Goal: Task Accomplishment & Management: Complete application form

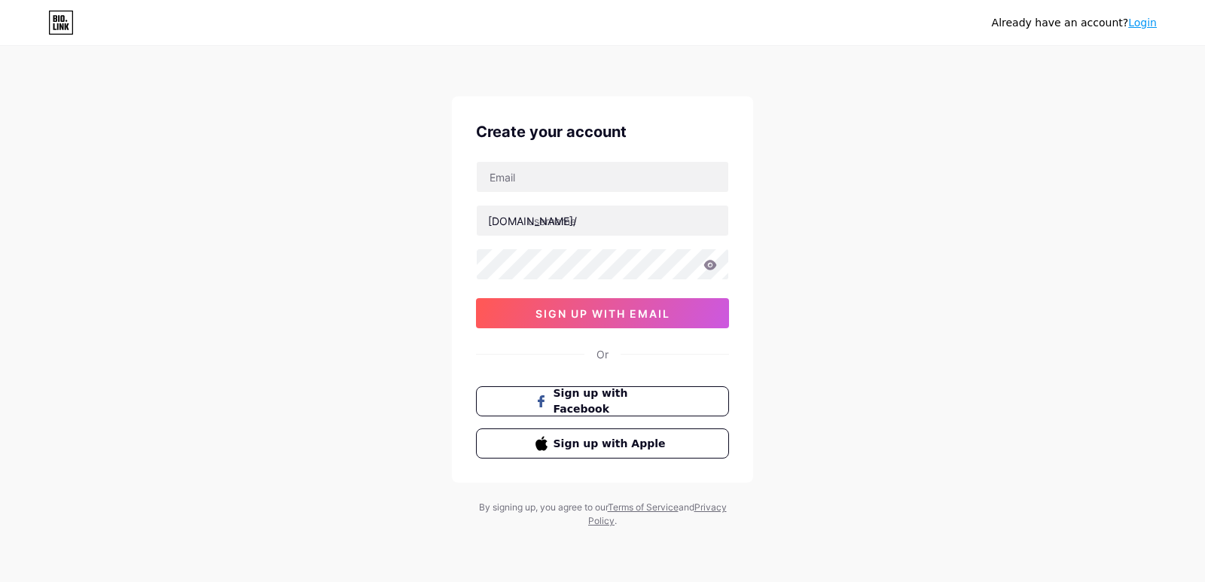
click at [542, 179] on input "text" at bounding box center [603, 177] width 252 height 30
type input "[EMAIL_ADDRESS][DOMAIN_NAME]"
click at [555, 223] on input "text" at bounding box center [603, 221] width 252 height 30
paste input "cospaceindy"
type input "cospaceindy"
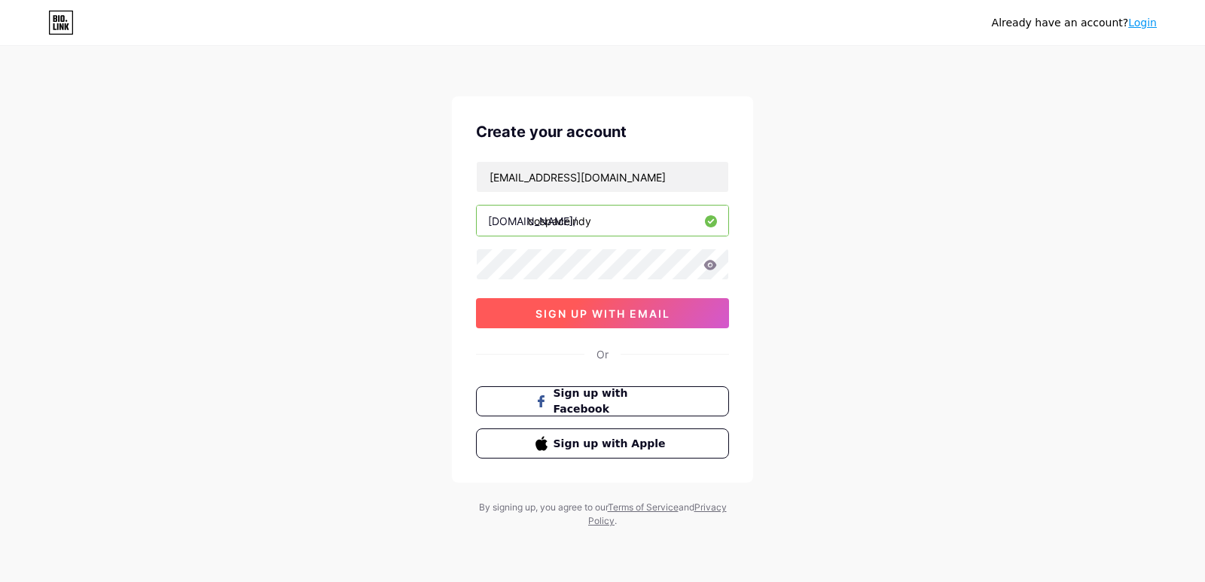
click at [524, 313] on button "sign up with email" at bounding box center [602, 313] width 253 height 30
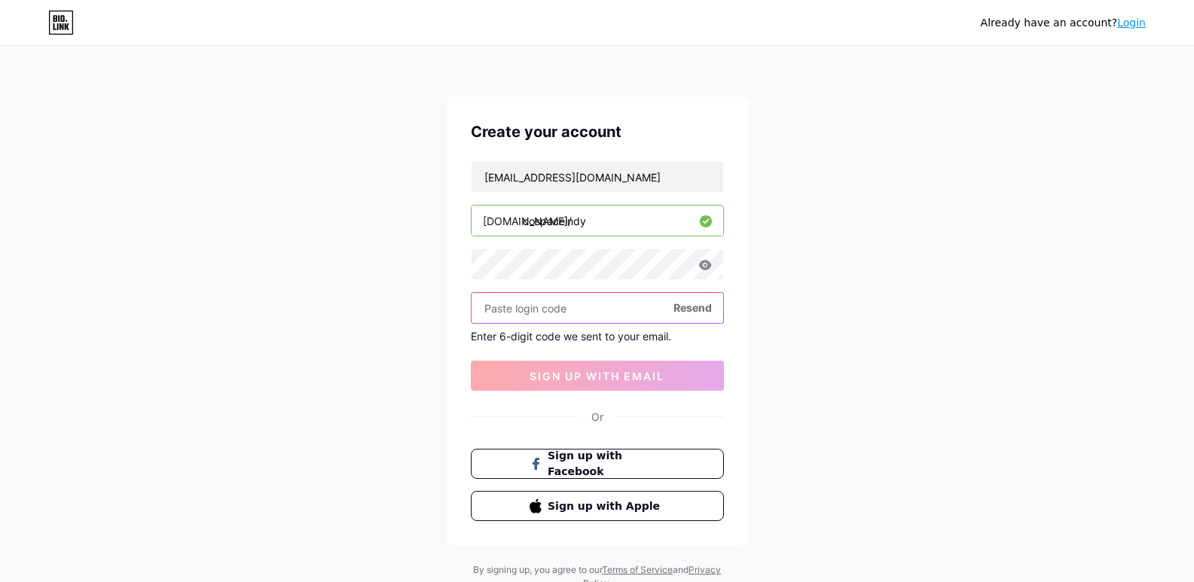
paste input "334187"
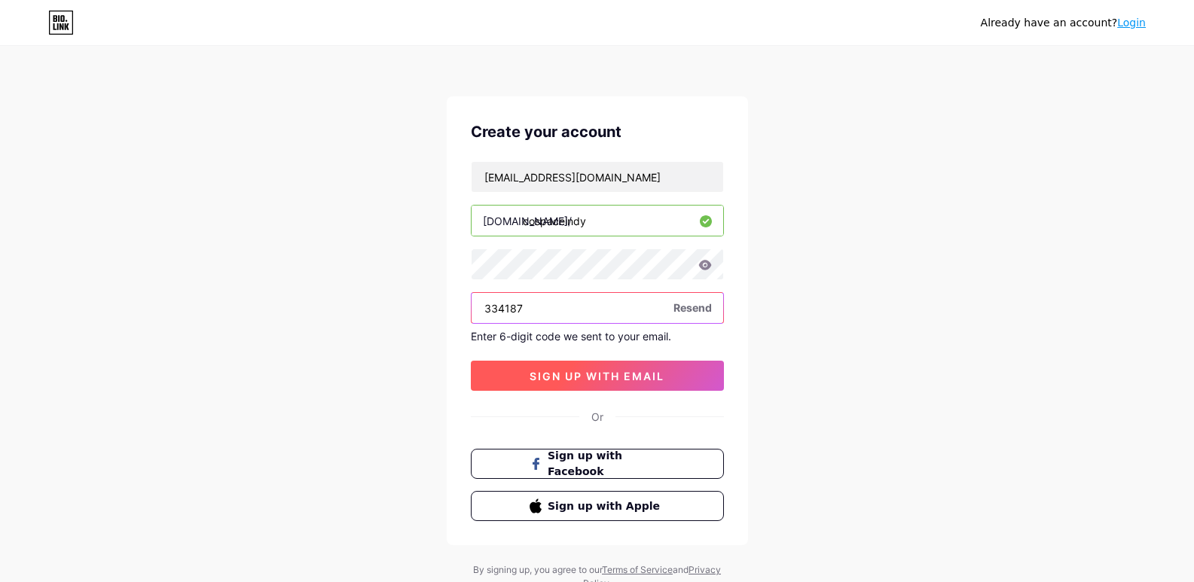
type input "334187"
click at [585, 372] on span "sign up with email" at bounding box center [597, 376] width 135 height 13
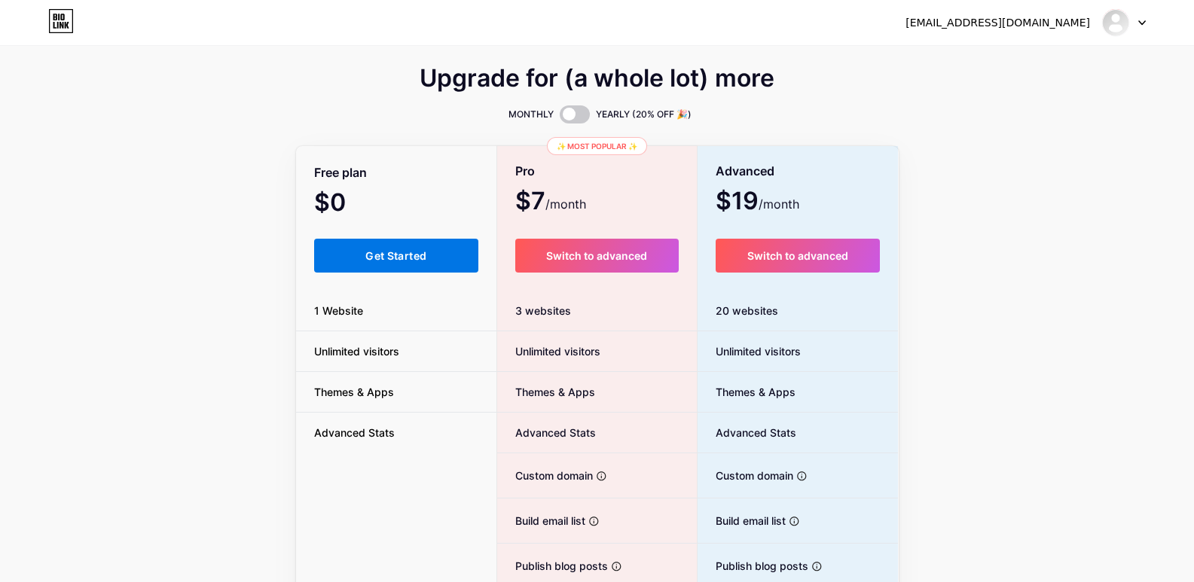
click at [450, 268] on button "Get Started" at bounding box center [396, 256] width 165 height 34
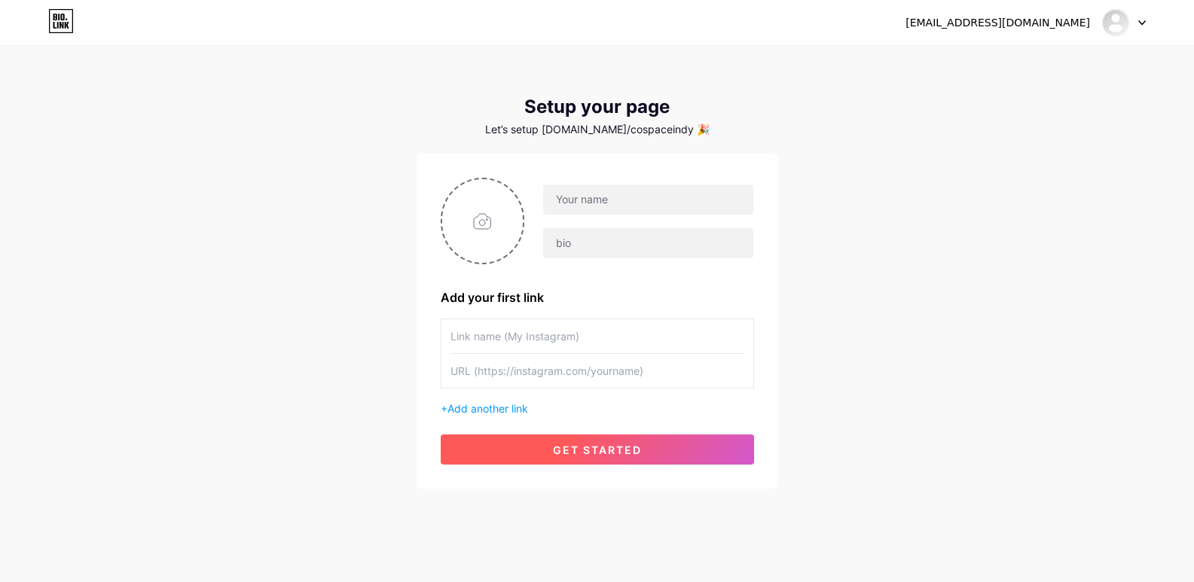
click at [608, 446] on span "get started" at bounding box center [597, 450] width 89 height 13
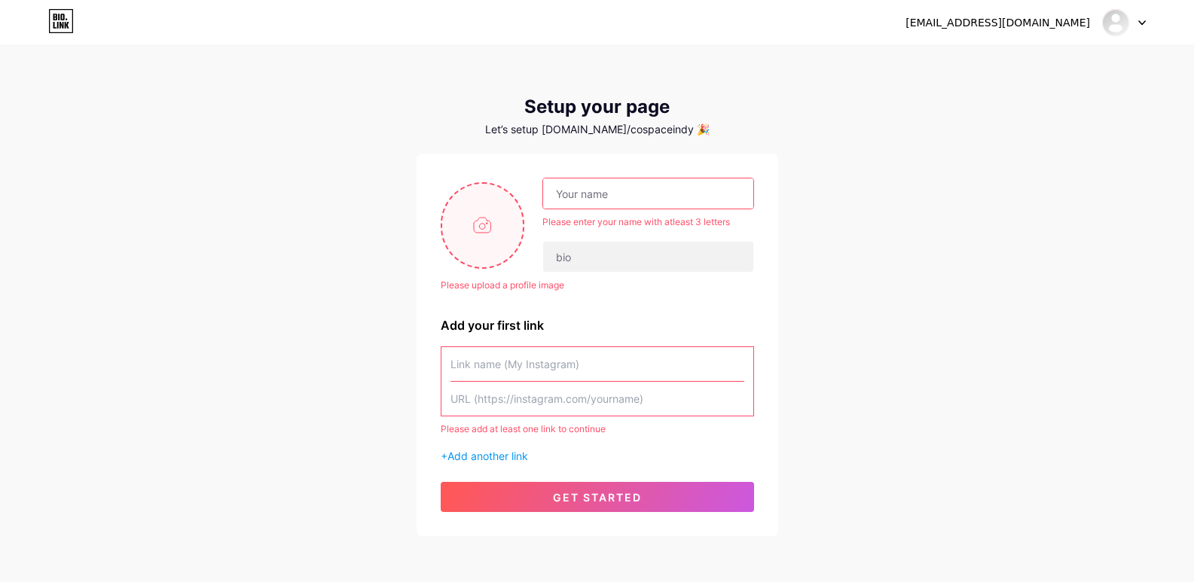
click at [490, 209] on input "file" at bounding box center [482, 226] width 81 height 84
type input "C:\fakepath\Untitled design (1).jpg"
click at [581, 191] on input "text" at bounding box center [647, 194] width 209 height 30
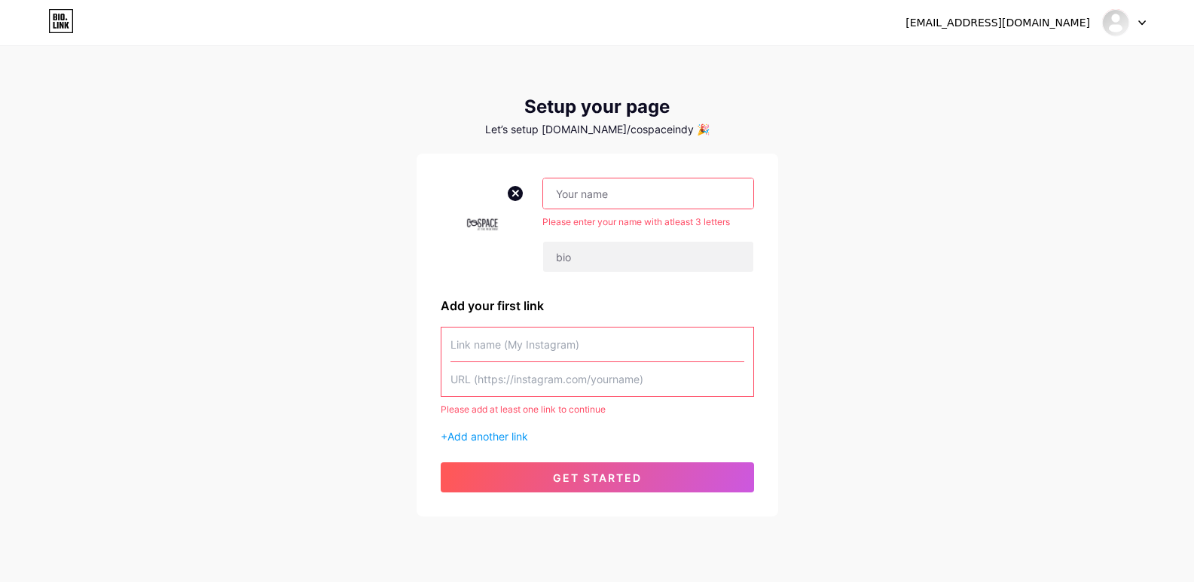
paste input "CoSpace Indy"
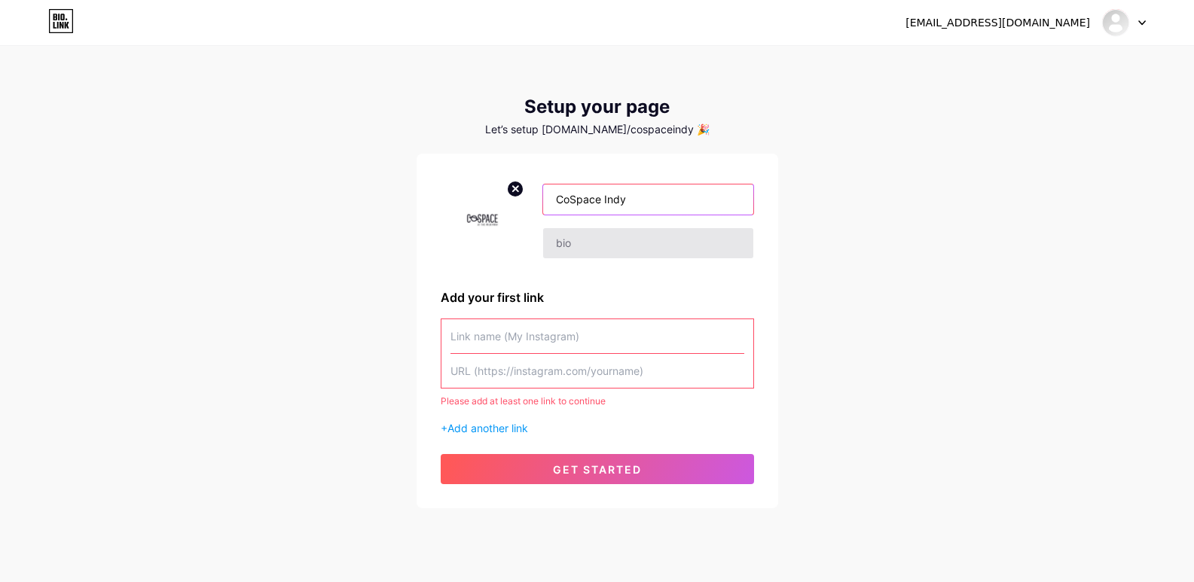
type input "CoSpace Indy"
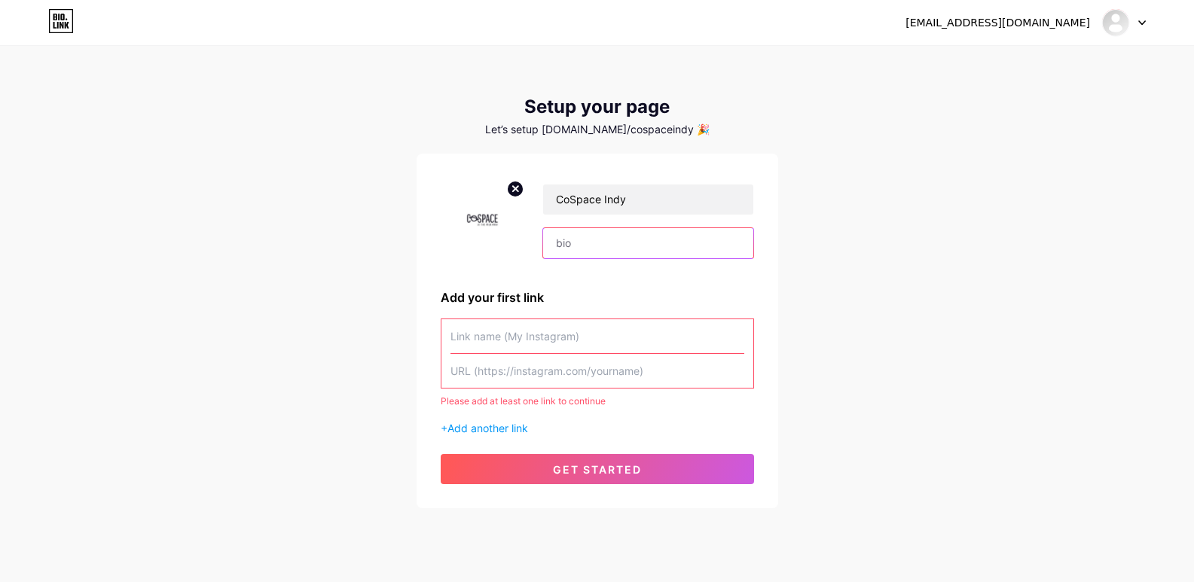
click at [606, 240] on input "text" at bounding box center [647, 243] width 209 height 30
click at [511, 323] on input "text" at bounding box center [597, 336] width 294 height 34
paste input "CoSpace Indy"
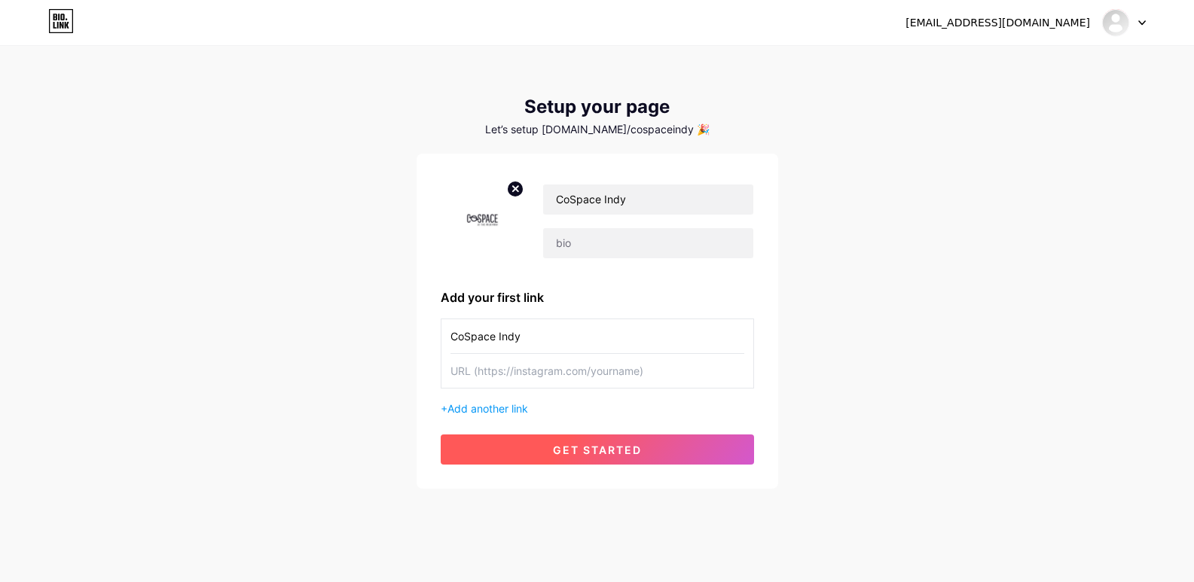
type input "CoSpace Indy"
click at [545, 450] on button "get started" at bounding box center [597, 450] width 313 height 30
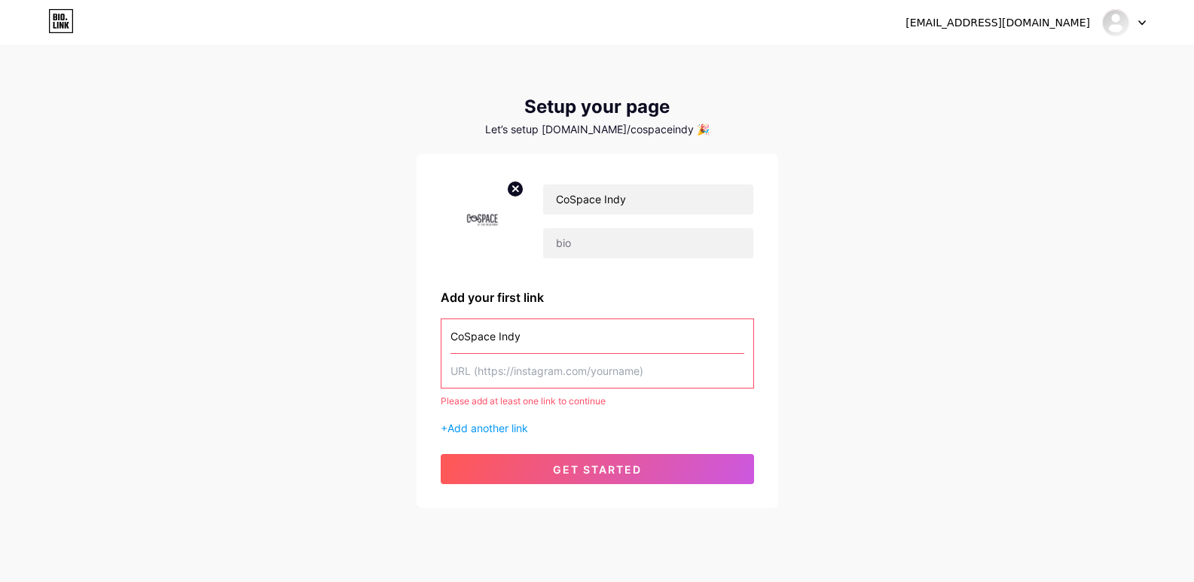
click at [488, 364] on input "text" at bounding box center [597, 371] width 294 height 34
paste input "cospaceindy"
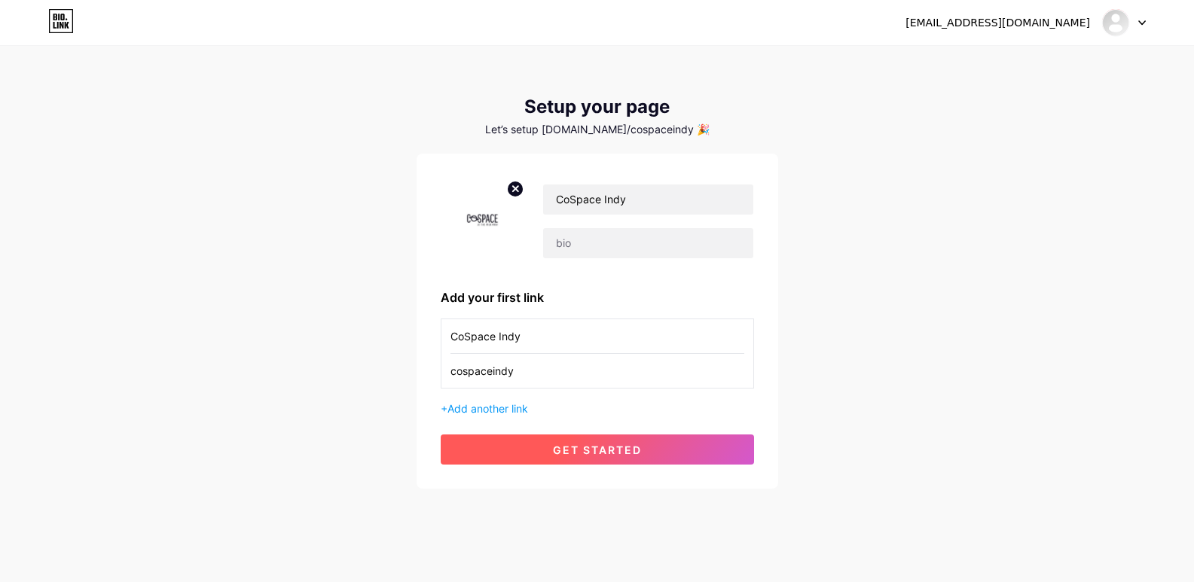
click at [545, 460] on button "get started" at bounding box center [597, 450] width 313 height 30
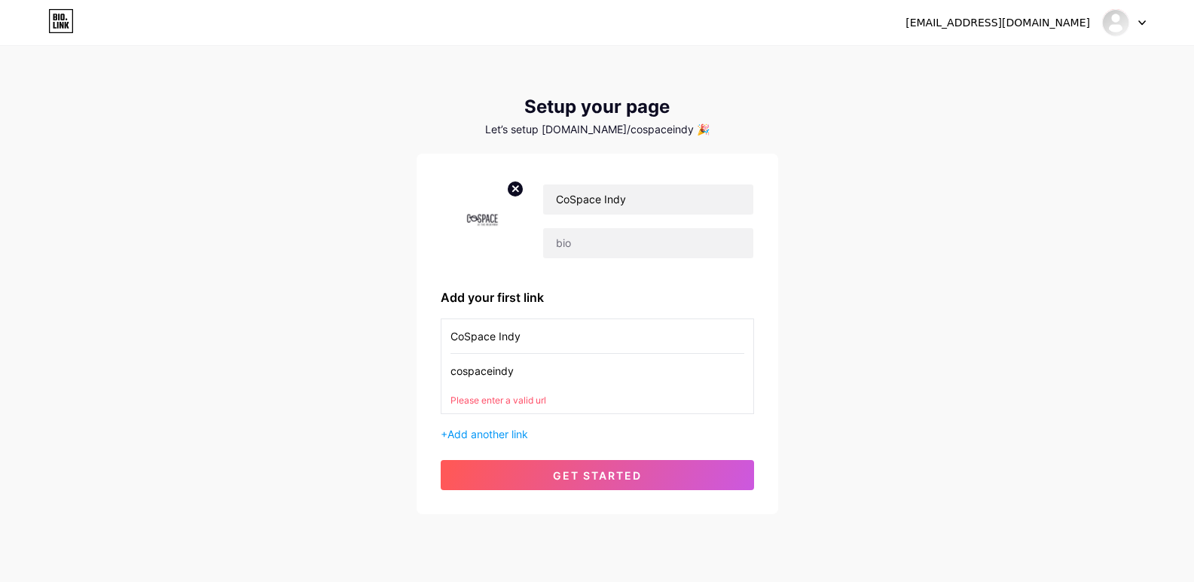
click at [530, 362] on input "cospaceindy" at bounding box center [597, 371] width 294 height 34
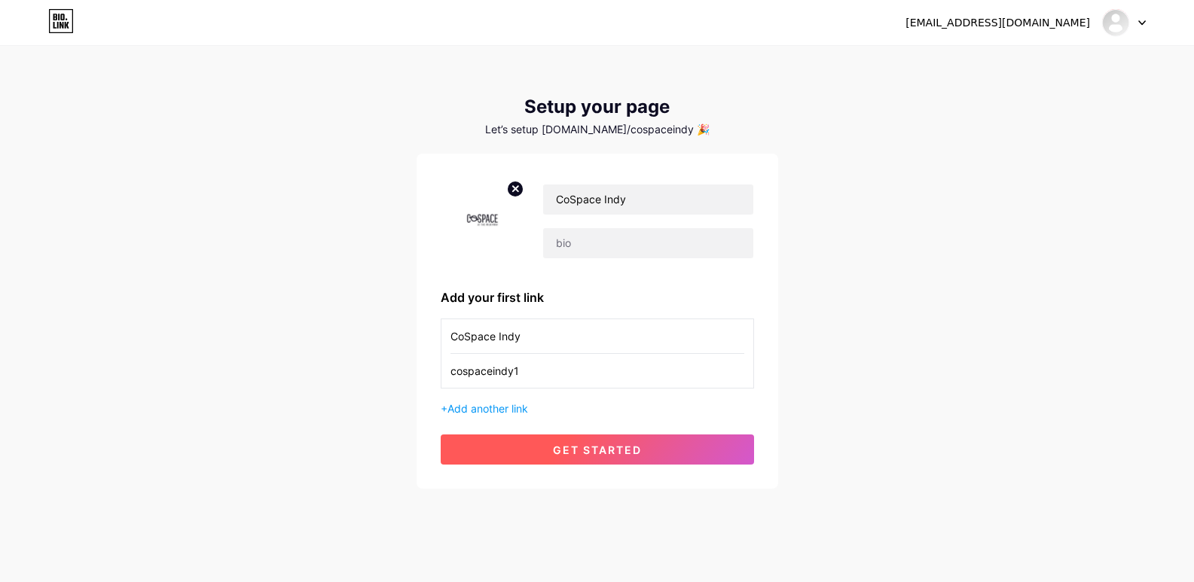
type input "cospaceindy1"
click at [554, 462] on button "get started" at bounding box center [597, 450] width 313 height 30
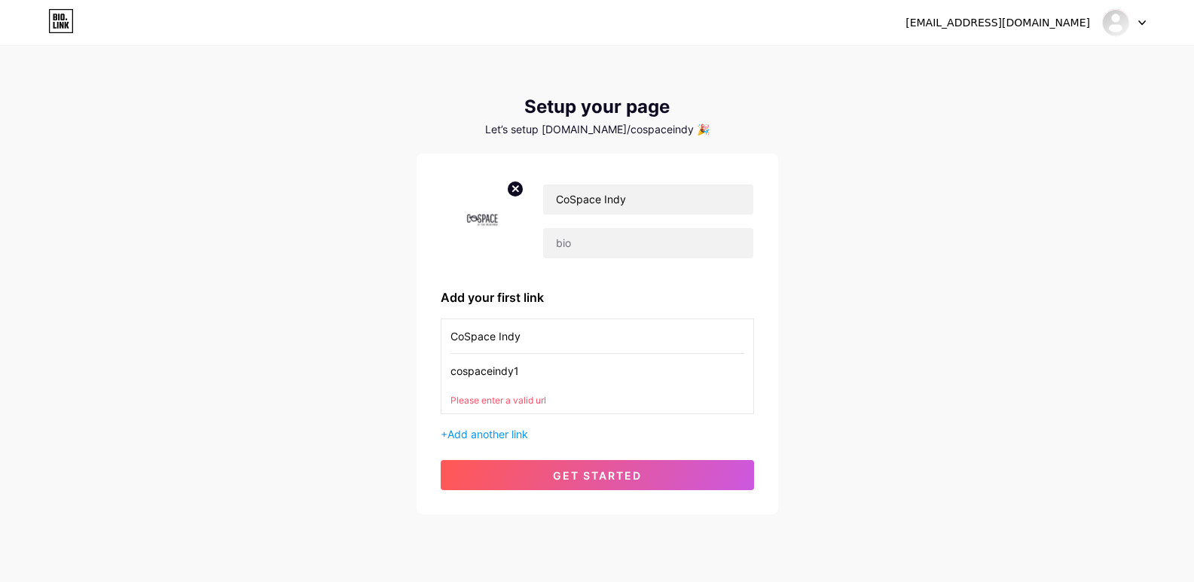
click at [518, 368] on input "cospaceindy1" at bounding box center [597, 371] width 294 height 34
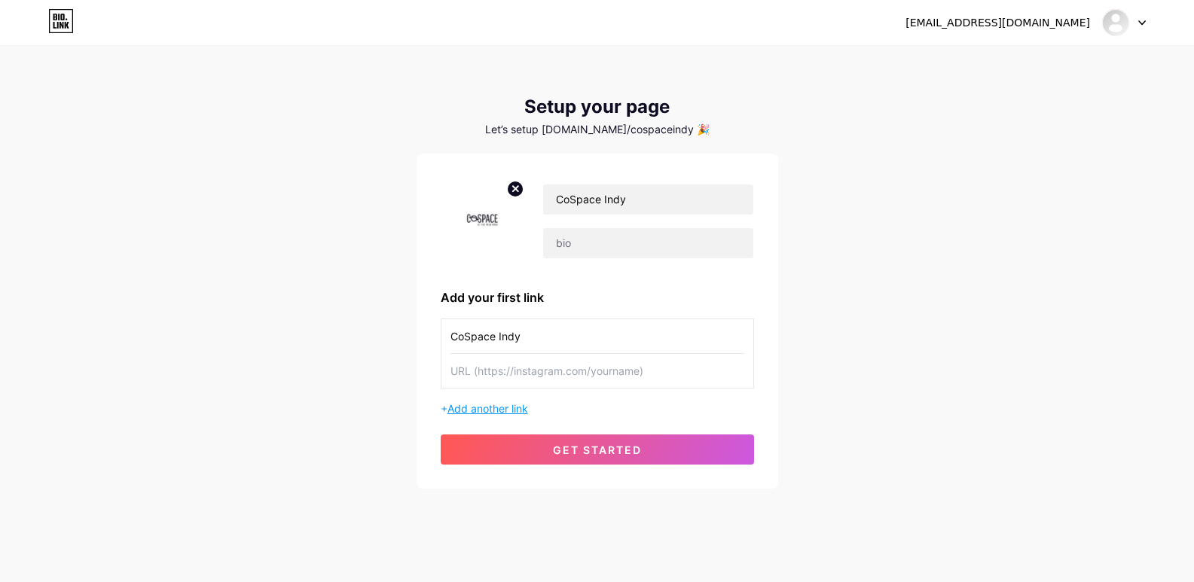
click at [524, 405] on span "Add another link" at bounding box center [487, 408] width 81 height 13
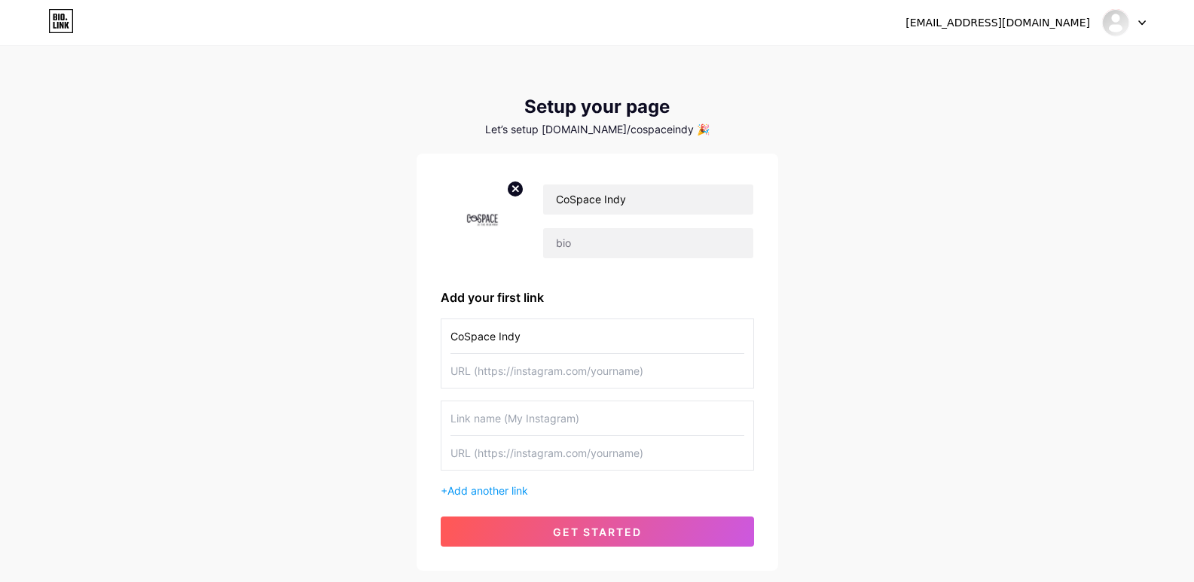
click at [472, 428] on input "text" at bounding box center [597, 419] width 294 height 34
click at [1120, 16] on img at bounding box center [1116, 23] width 24 height 24
click at [1043, 61] on link "Dashboard" at bounding box center [1051, 61] width 187 height 41
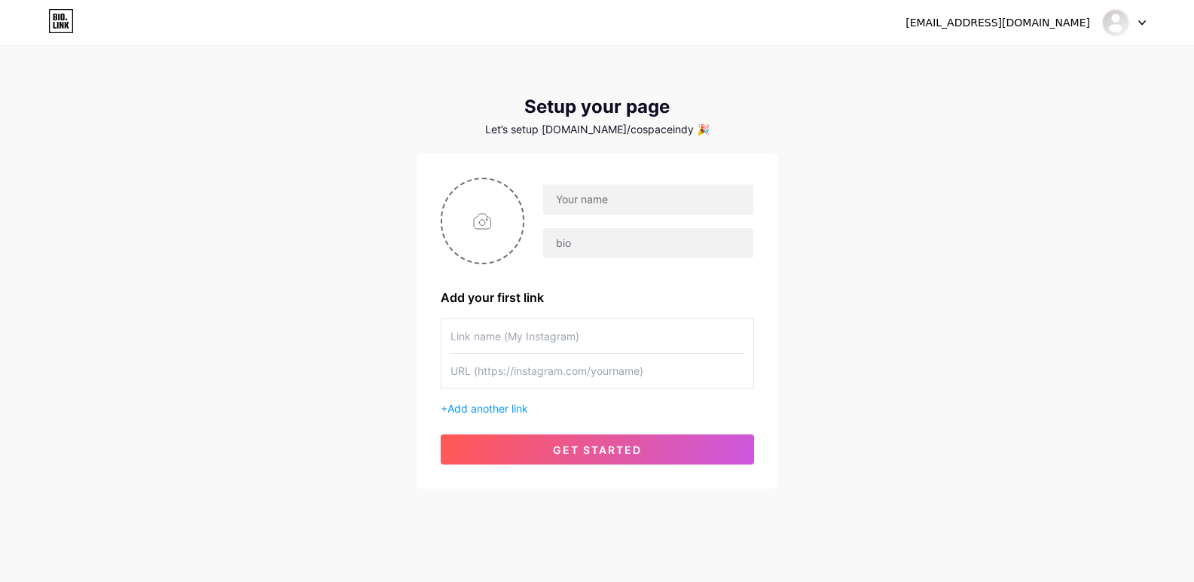
click at [60, 12] on icon at bounding box center [61, 21] width 26 height 24
click at [496, 211] on input "file" at bounding box center [482, 221] width 81 height 84
type input "C:\fakepath\Untitled design (1).jpg"
click at [583, 197] on input "text" at bounding box center [647, 200] width 209 height 30
paste input "cospaceindy"
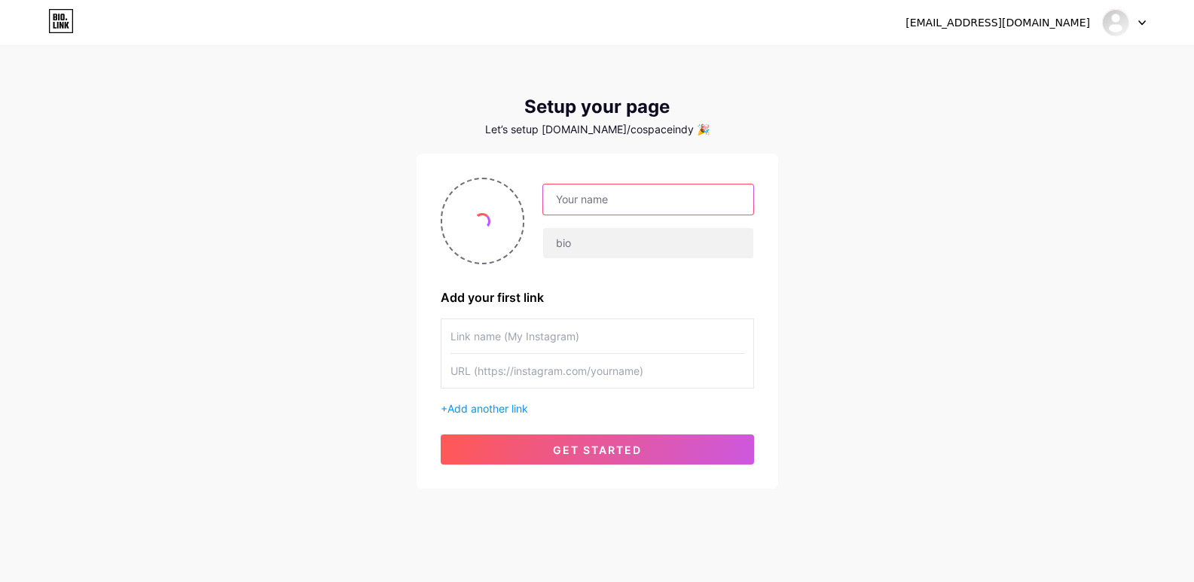
type input "cospaceindy"
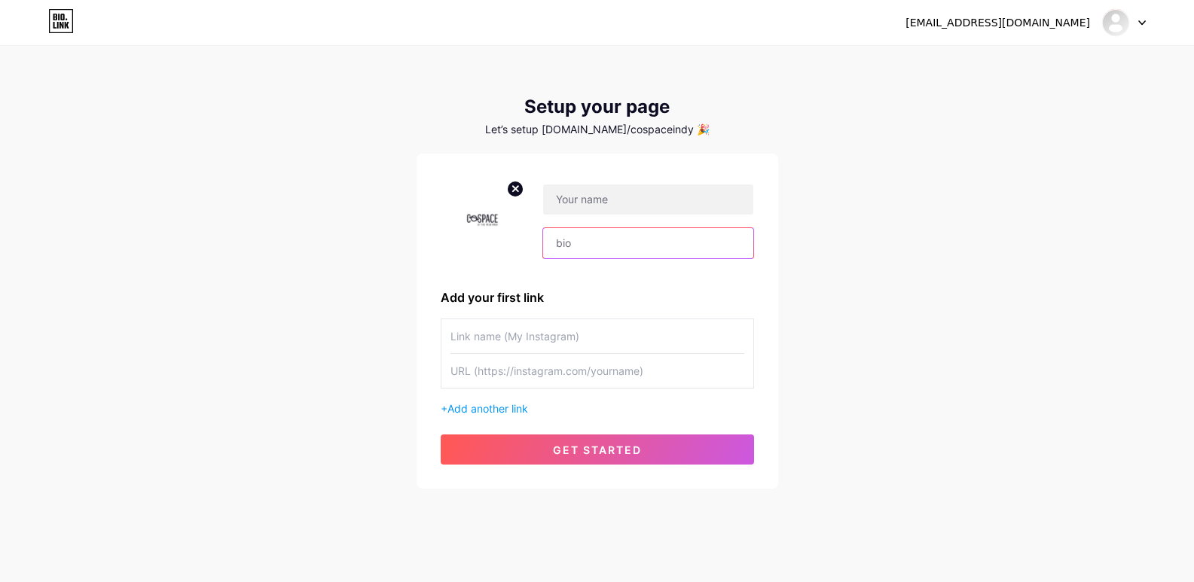
click at [594, 235] on input "text" at bounding box center [647, 243] width 209 height 30
click at [567, 190] on input "text" at bounding box center [647, 200] width 209 height 30
type input "CoSpace Indy"
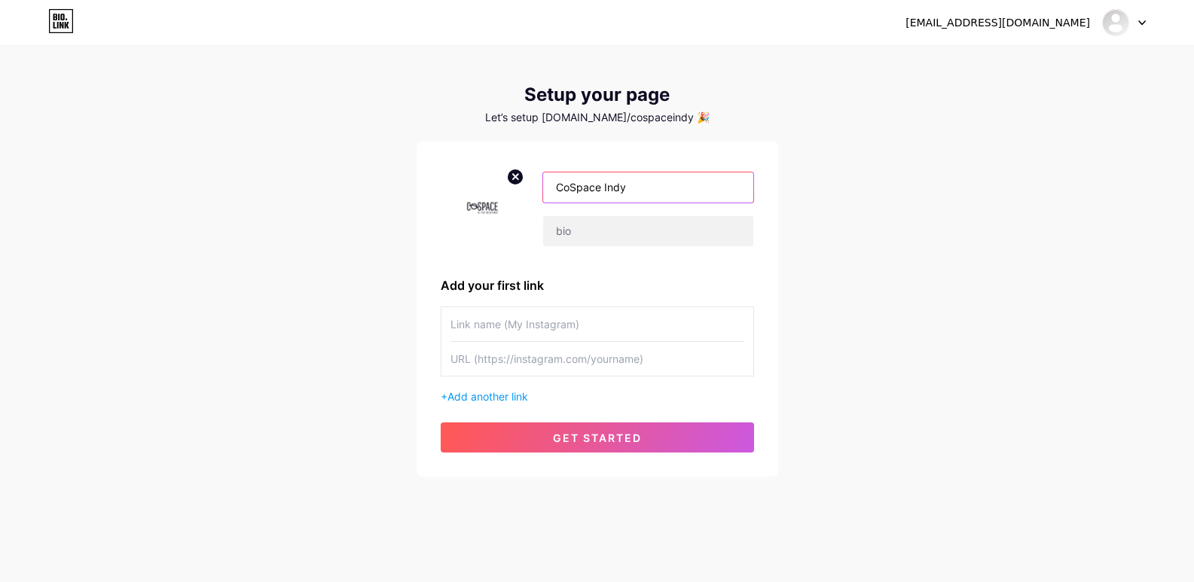
scroll to position [15, 0]
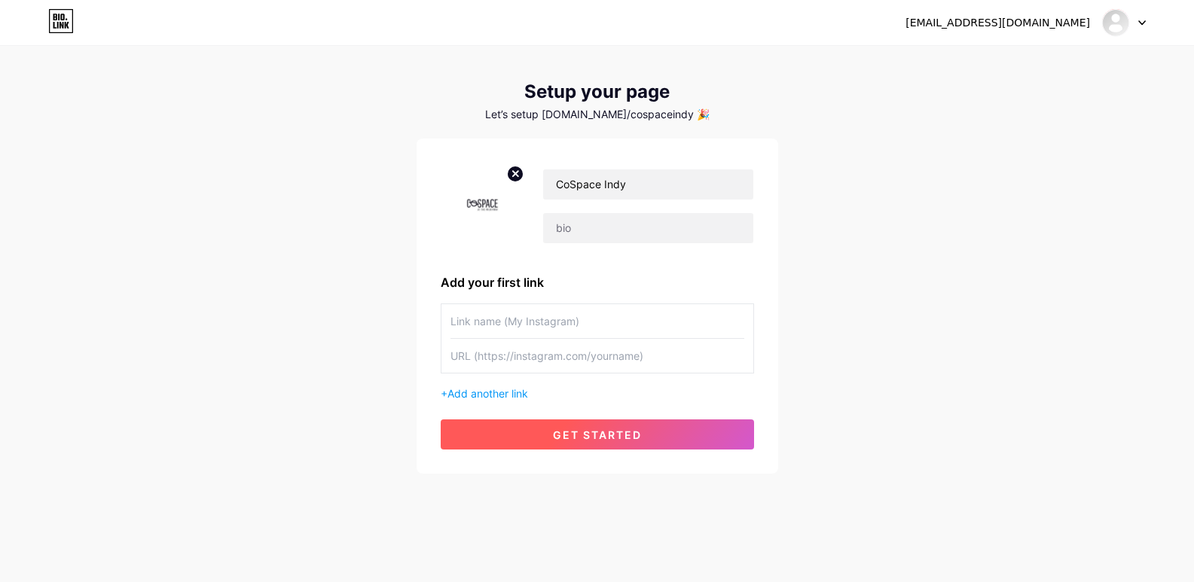
click at [534, 430] on button "get started" at bounding box center [597, 435] width 313 height 30
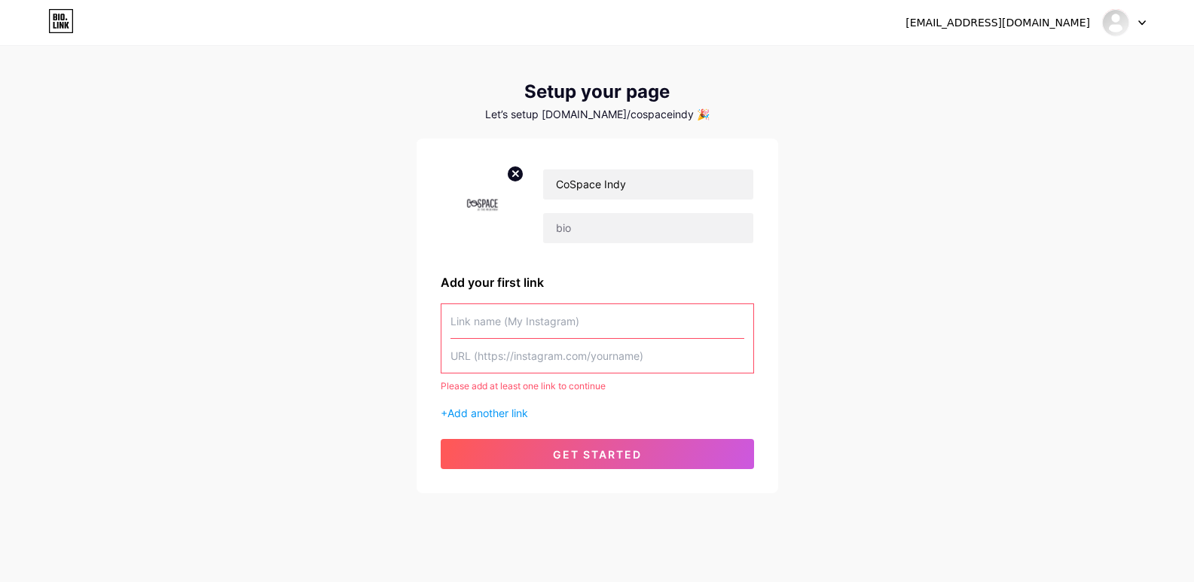
click at [520, 313] on input "text" at bounding box center [597, 321] width 294 height 34
paste input "cospaceindy"
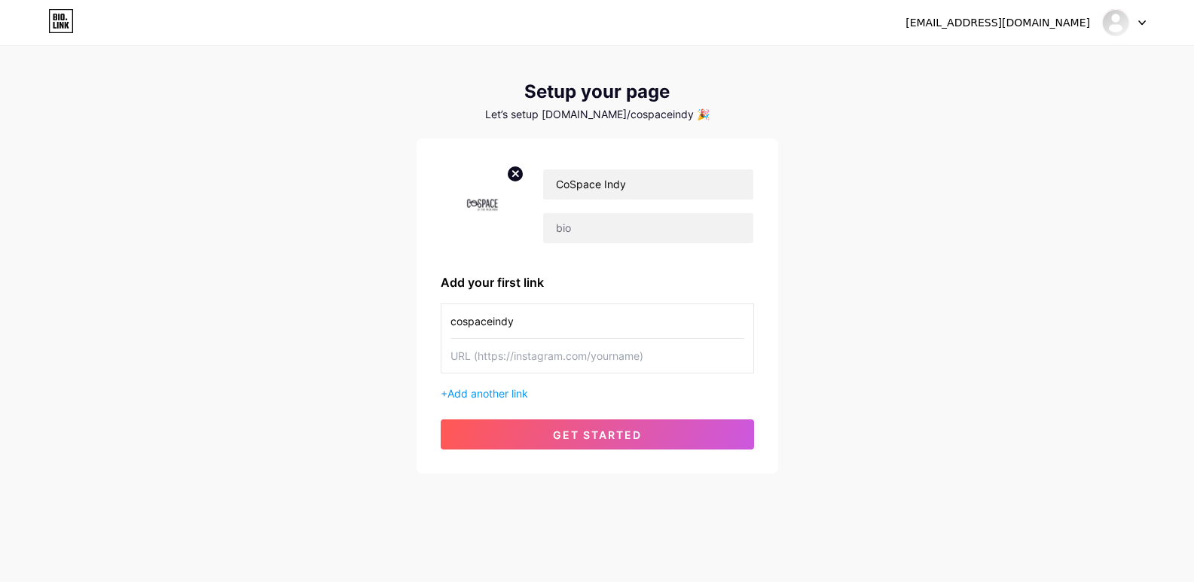
type input "cospaceindy"
click at [506, 357] on input "text" at bounding box center [597, 356] width 294 height 34
click at [555, 353] on input "text" at bounding box center [597, 356] width 294 height 34
paste input "[URL][DOMAIN_NAME]"
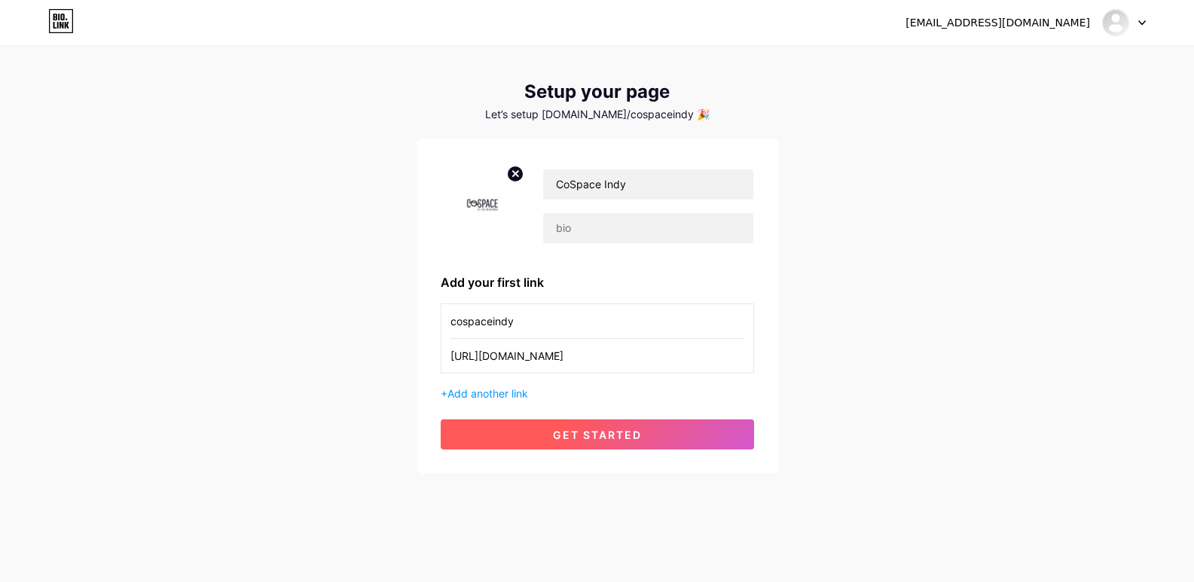
type input "[URL][DOMAIN_NAME]"
click at [579, 432] on span "get started" at bounding box center [597, 435] width 89 height 13
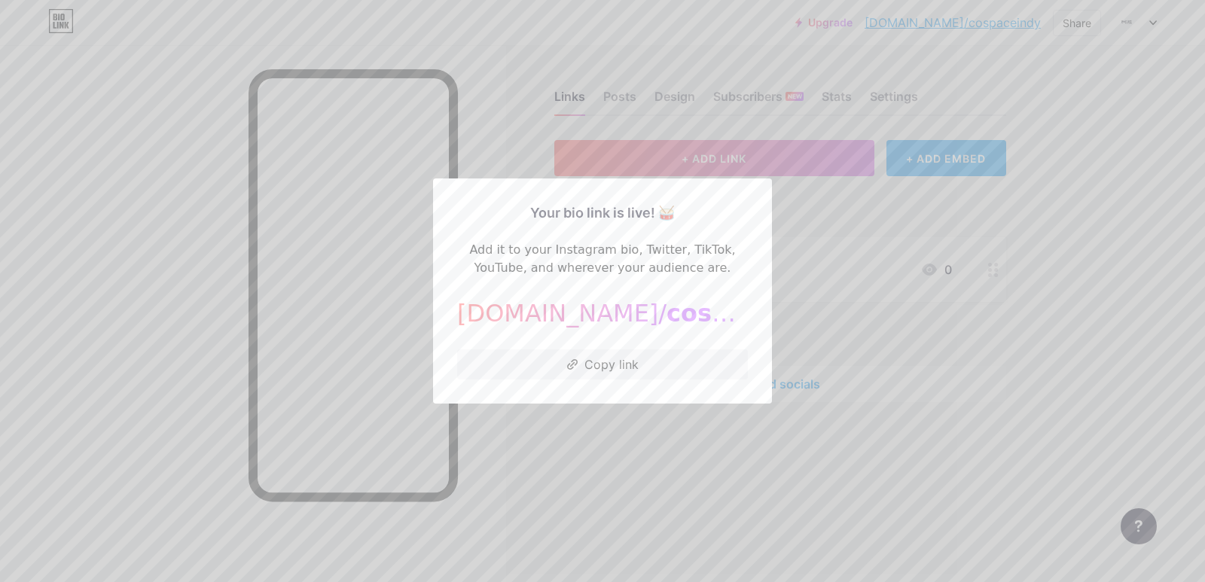
click at [756, 459] on div at bounding box center [602, 291] width 1205 height 582
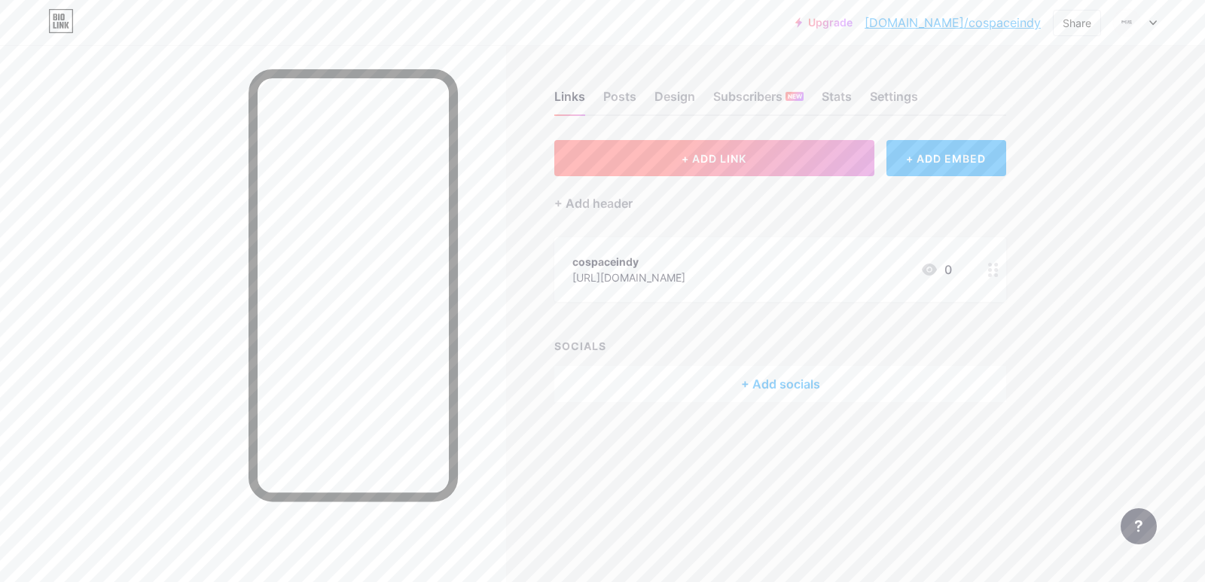
click at [797, 157] on button "+ ADD LINK" at bounding box center [714, 158] width 320 height 36
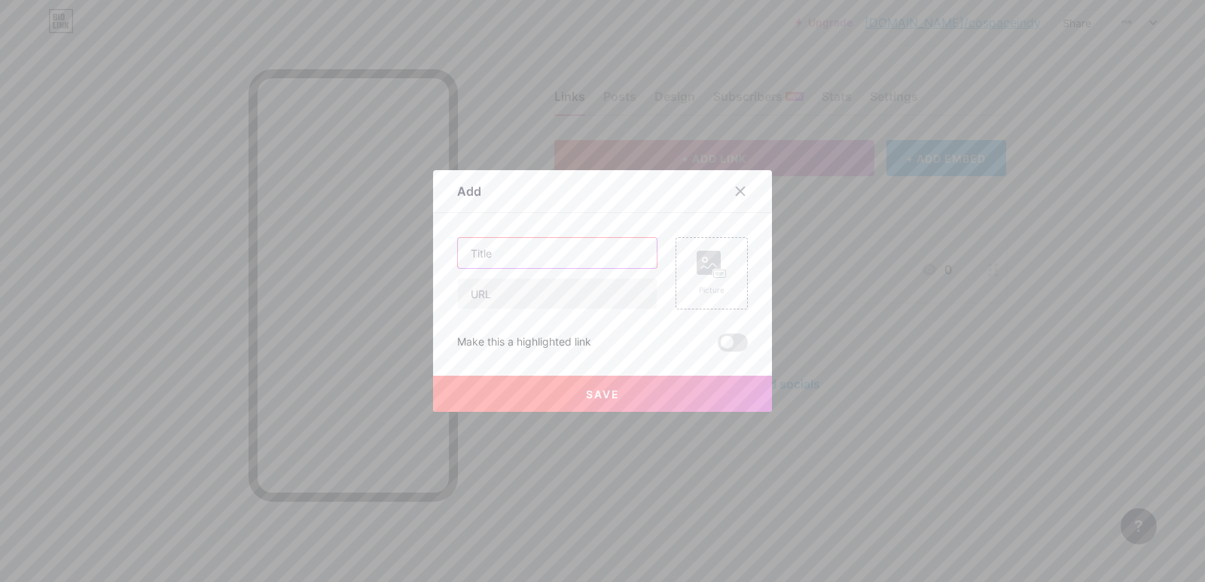
click at [535, 258] on input "text" at bounding box center [557, 253] width 199 height 30
paste input "Latest Trends Shaping Coworking Space Near Me, [GEOGRAPHIC_DATA], in [DATE]"
type input "Latest Trends Shaping Coworking Space Near Me, [GEOGRAPHIC_DATA], in [DATE]"
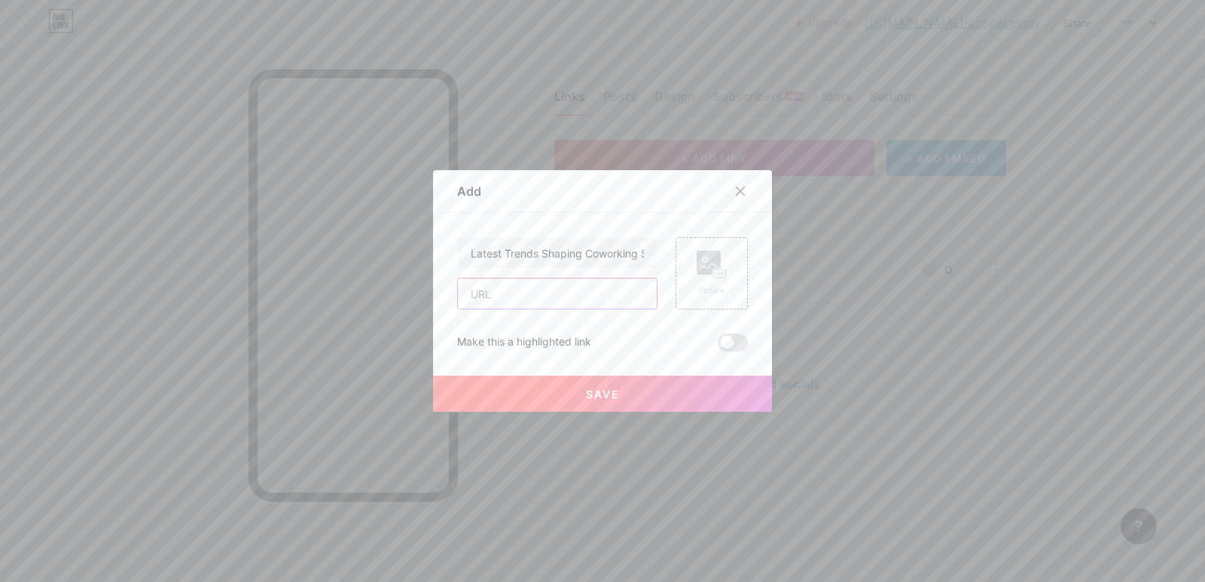
click at [525, 288] on input "text" at bounding box center [557, 294] width 199 height 30
paste input "[URL][DOMAIN_NAME]"
type input "[URL][DOMAIN_NAME]"
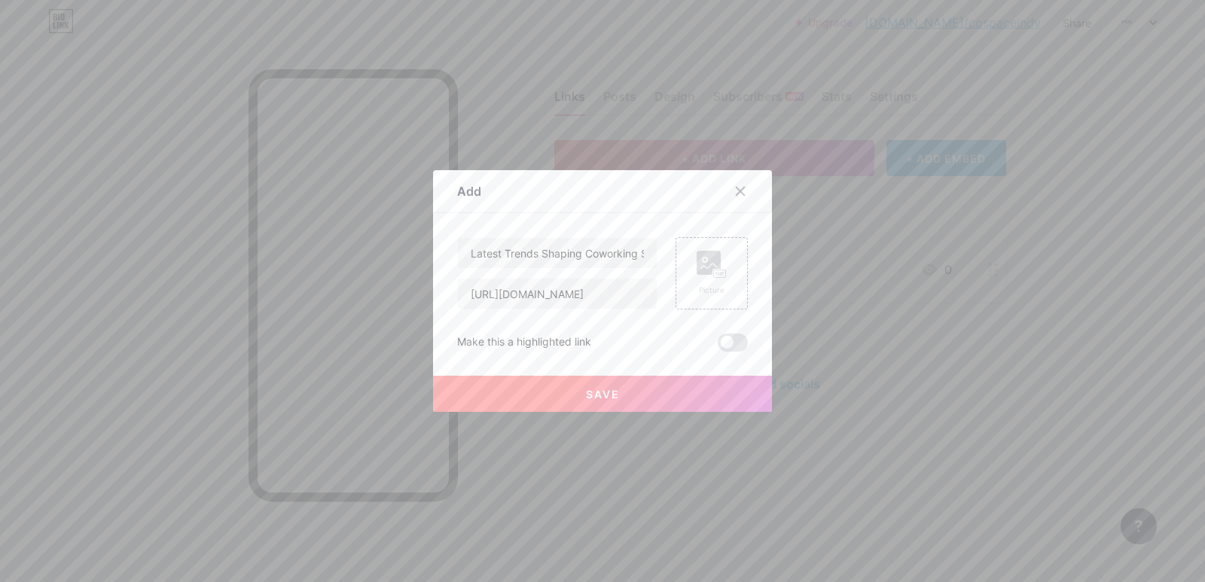
click at [603, 404] on button "Save" at bounding box center [602, 394] width 339 height 36
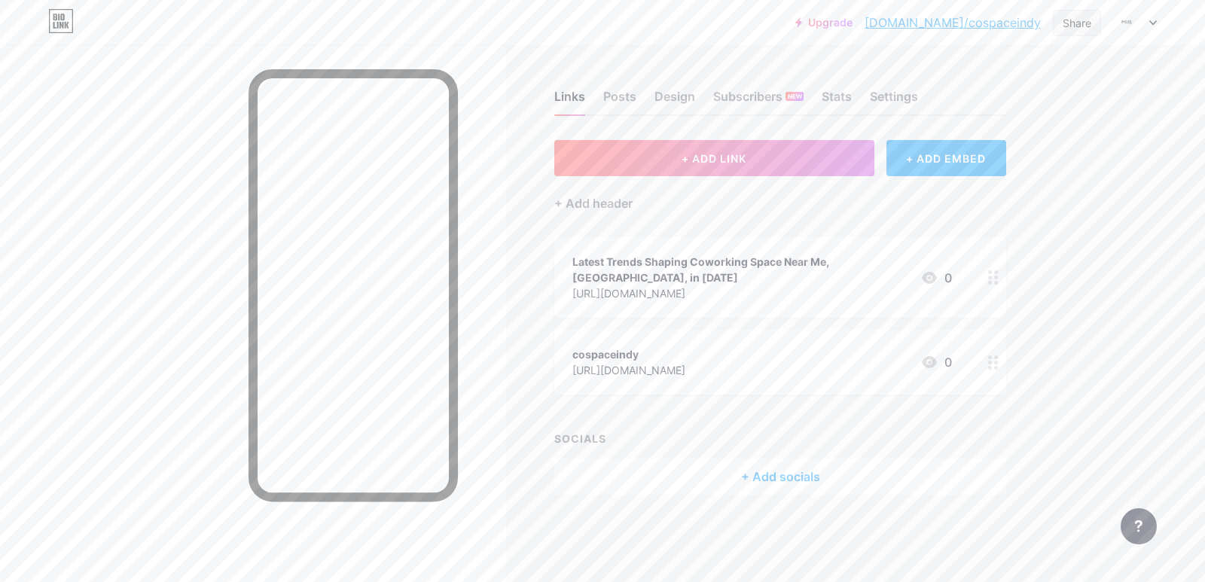
click at [1072, 21] on div "Share" at bounding box center [1077, 23] width 29 height 16
click at [979, 81] on div "Copy link" at bounding box center [988, 78] width 224 height 36
